Goal: Navigation & Orientation: Find specific page/section

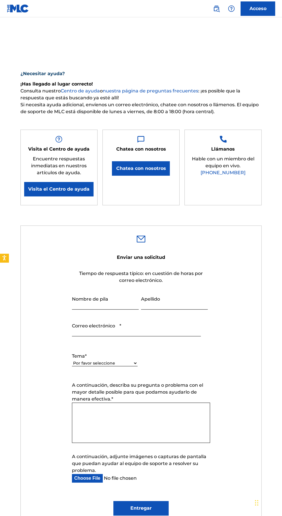
click at [260, 9] on font "Acceso" at bounding box center [257, 8] width 17 height 5
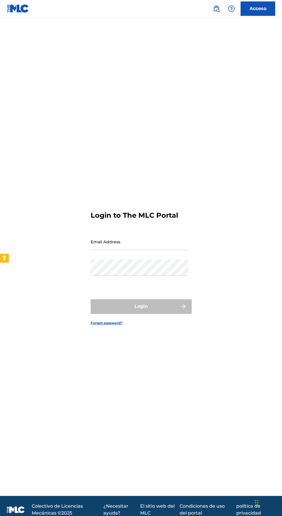
click at [105, 250] on input "Email Address" at bounding box center [139, 241] width 97 height 16
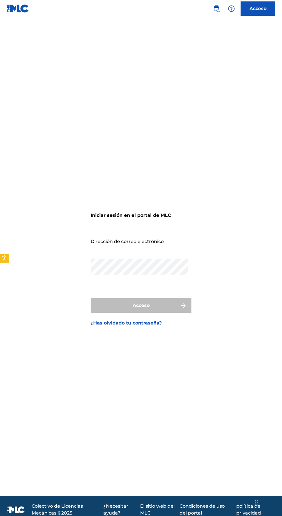
type input "[EMAIL_ADDRESS][DOMAIN_NAME]"
click at [91, 298] on button "Acceso" at bounding box center [141, 305] width 101 height 14
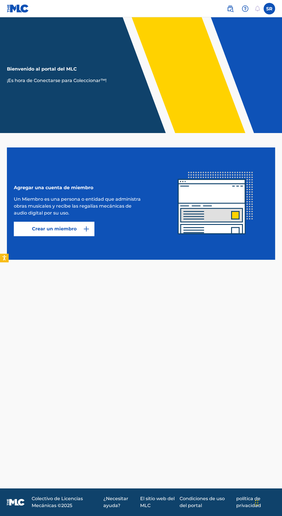
click at [274, 5] on div "SR [PERSON_NAME] [EMAIL_ADDRESS][DOMAIN_NAME] Preferencias de notificación Perf…" at bounding box center [248, 9] width 54 height 12
click at [270, 13] on label at bounding box center [270, 9] width 12 height 12
click at [269, 9] on input "[PERSON_NAME] [EMAIL_ADDRESS][DOMAIN_NAME] Preferencias de notificación Perfil …" at bounding box center [269, 9] width 0 height 0
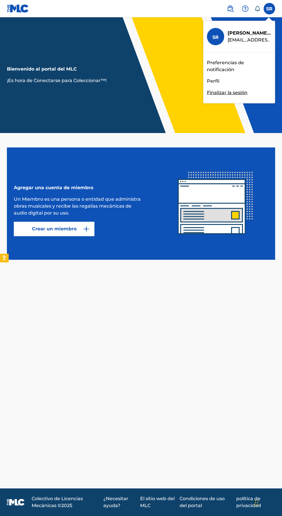
click at [19, 10] on img at bounding box center [18, 8] width 22 height 8
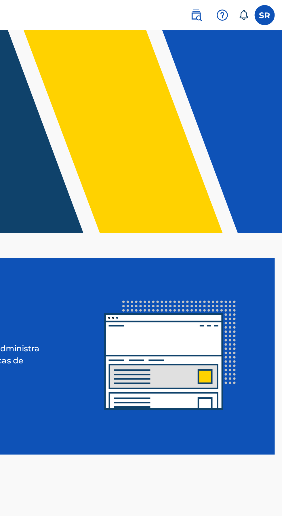
click at [256, 10] on icon at bounding box center [257, 9] width 6 height 6
click at [231, 9] on img at bounding box center [230, 8] width 7 height 7
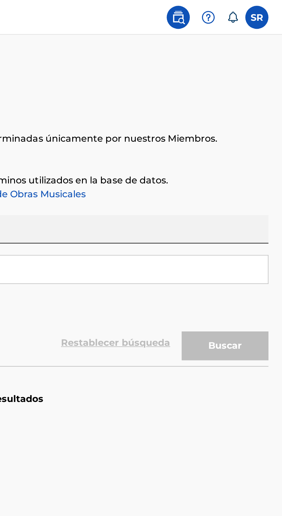
click at [270, 6] on label at bounding box center [270, 9] width 12 height 12
click at [269, 9] on input "[PERSON_NAME] [EMAIL_ADDRESS][DOMAIN_NAME] Preferencias de notificación Perfil …" at bounding box center [269, 9] width 0 height 0
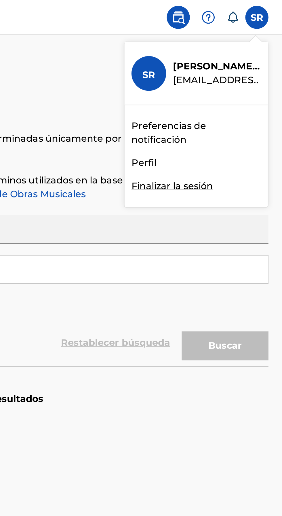
click at [216, 80] on div "SR [PERSON_NAME] [EMAIL_ADDRESS][DOMAIN_NAME] Preferencias de notificación Perf…" at bounding box center [141, 258] width 282 height 516
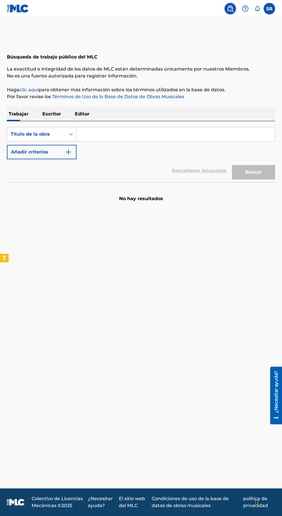
click at [270, 12] on label at bounding box center [270, 9] width 12 height 12
click at [269, 9] on input "[PERSON_NAME] [EMAIL_ADDRESS][DOMAIN_NAME] Preferencias de notificación Perfil …" at bounding box center [269, 9] width 0 height 0
click at [240, 89] on div "SR [PERSON_NAME] [EMAIL_ADDRESS][DOMAIN_NAME] Preferencias de notificación Perf…" at bounding box center [141, 258] width 282 height 516
click at [257, 8] on icon at bounding box center [257, 9] width 6 height 6
click at [272, 8] on label at bounding box center [270, 9] width 12 height 12
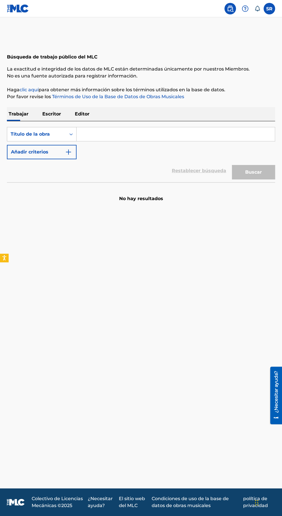
click at [269, 9] on input "[PERSON_NAME] [EMAIL_ADDRESS][DOMAIN_NAME] Preferencias de notificación Perfil …" at bounding box center [269, 9] width 0 height 0
click at [216, 83] on div "SR [PERSON_NAME] [EMAIL_ADDRESS][DOMAIN_NAME] Preferencias de notificación Perf…" at bounding box center [141, 258] width 282 height 516
